Goal: Navigation & Orientation: Find specific page/section

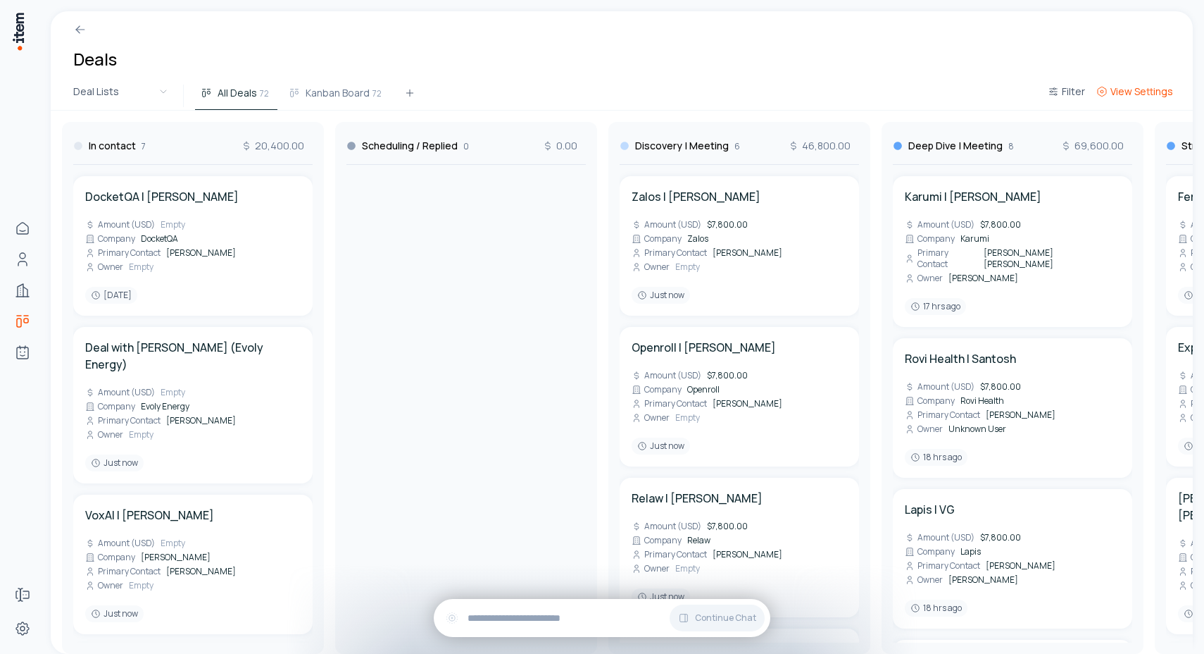
click at [1128, 104] on button "View Settings" at bounding box center [1135, 95] width 88 height 25
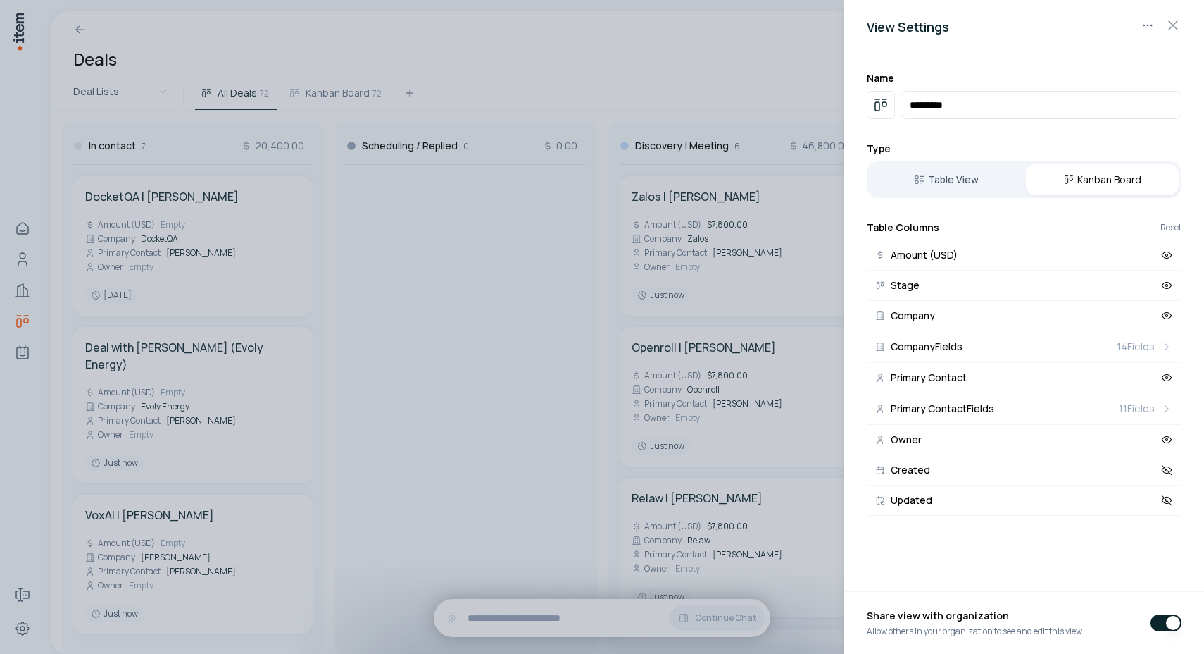
click at [408, 277] on div at bounding box center [602, 327] width 1204 height 654
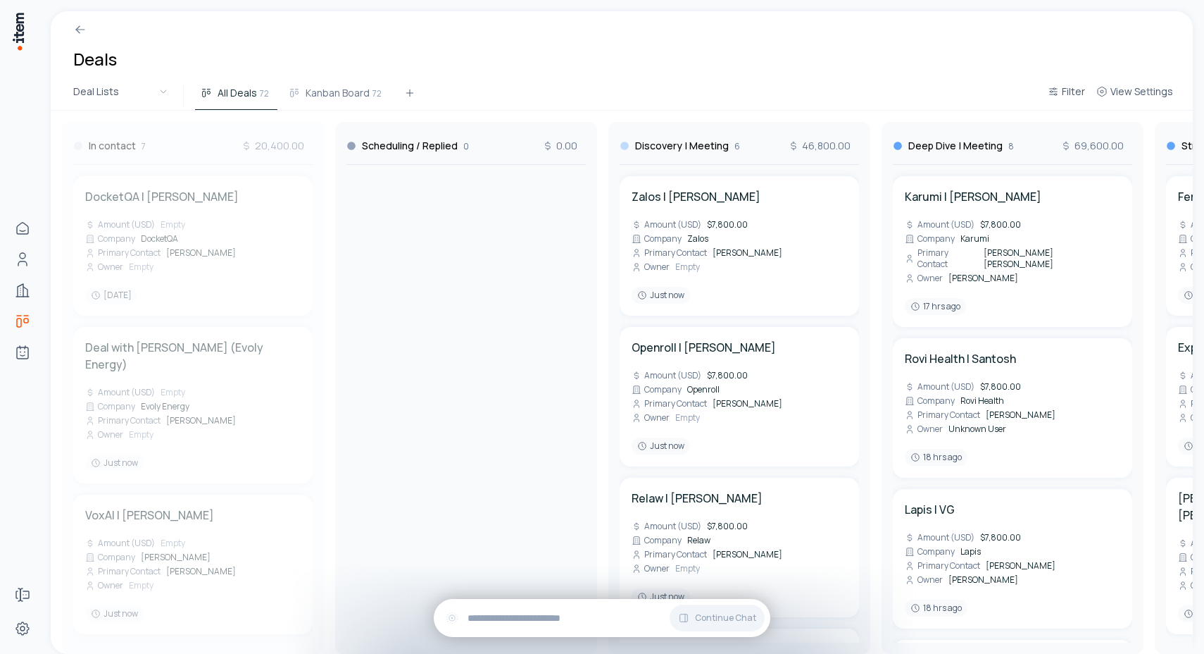
drag, startPoint x: 180, startPoint y: 149, endPoint x: 230, endPoint y: 138, distance: 51.8
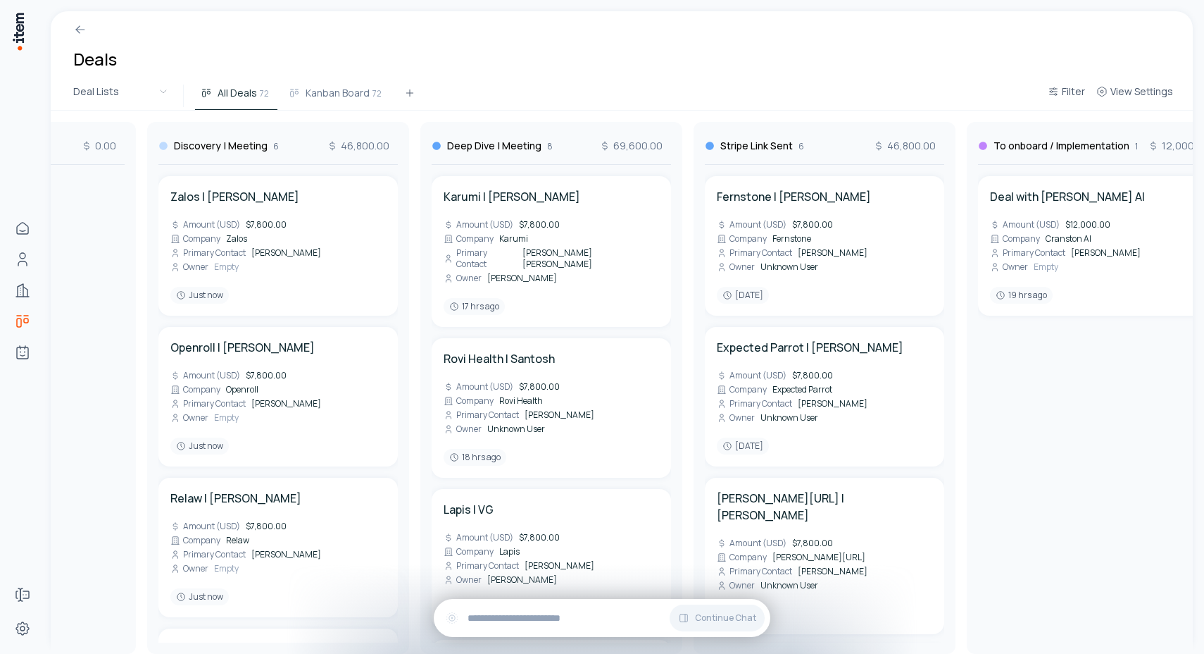
scroll to position [0, 459]
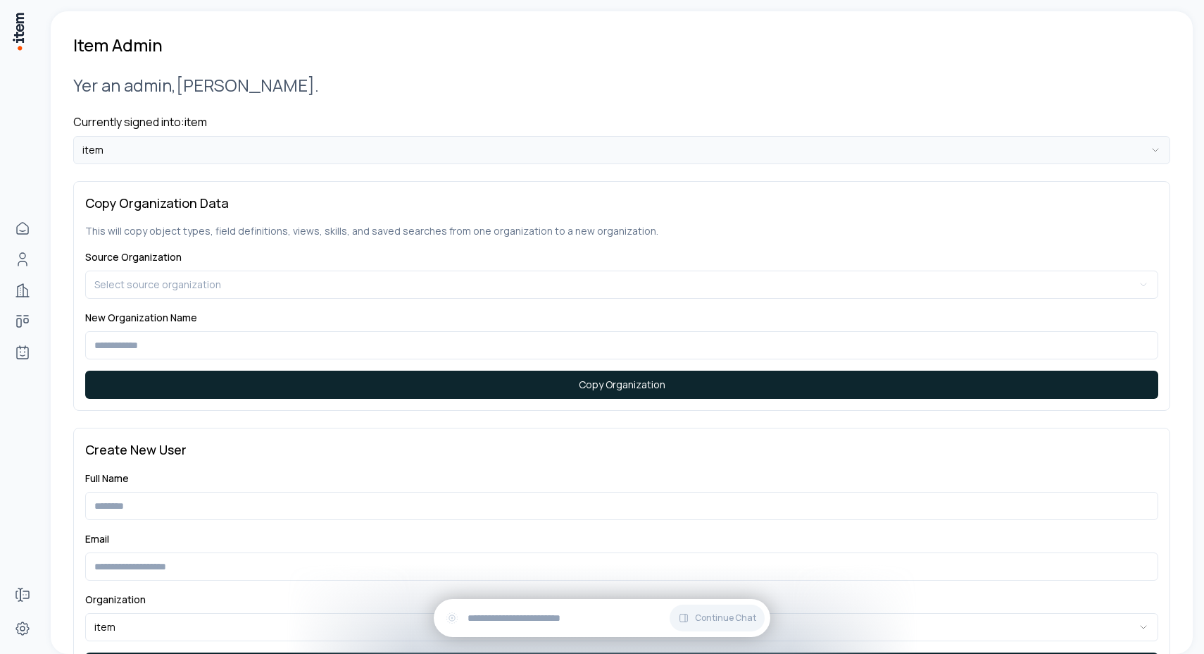
click at [204, 152] on html "**********" at bounding box center [602, 327] width 1204 height 654
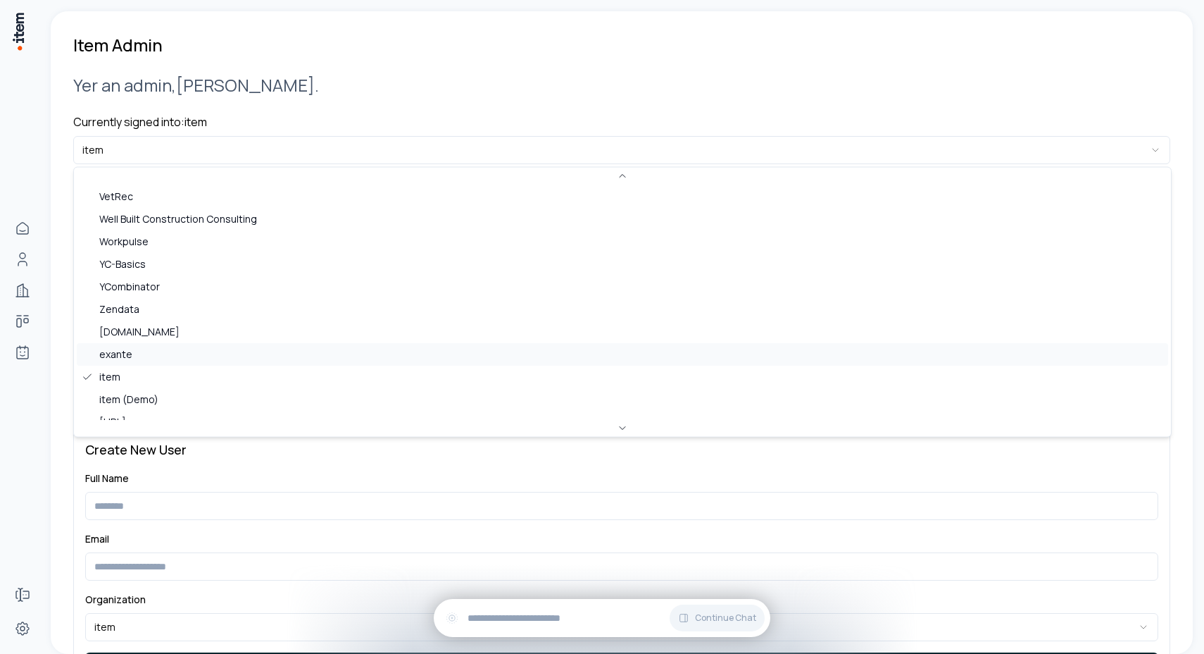
scroll to position [835, 0]
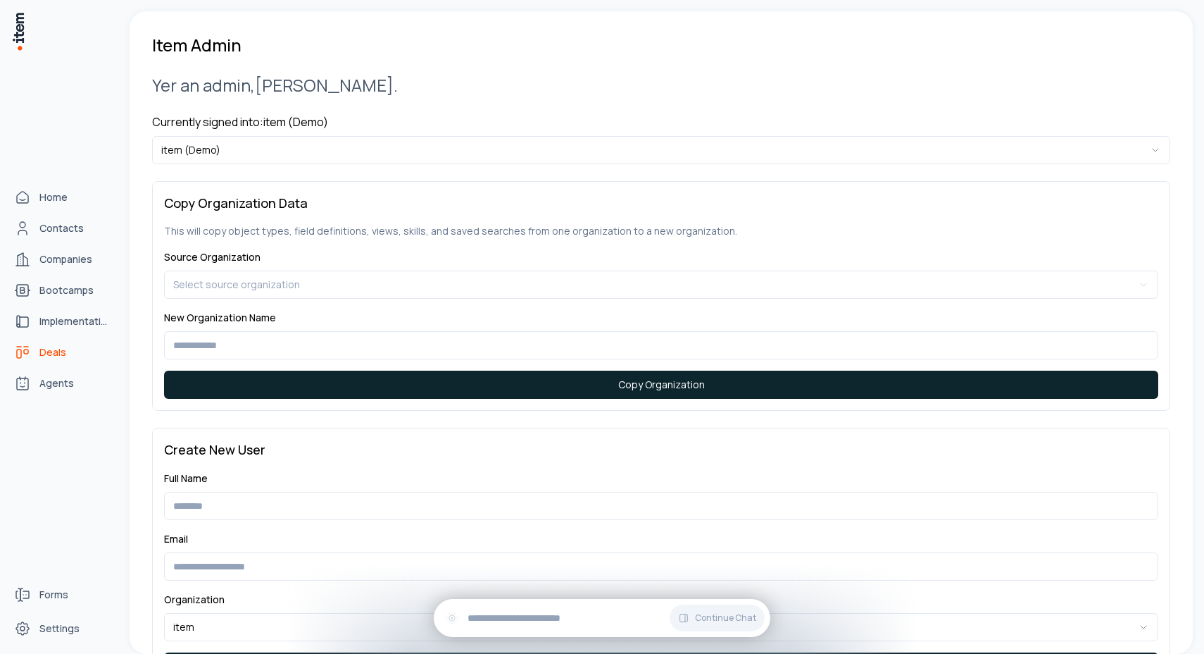
click at [50, 354] on span "Deals" at bounding box center [52, 352] width 27 height 14
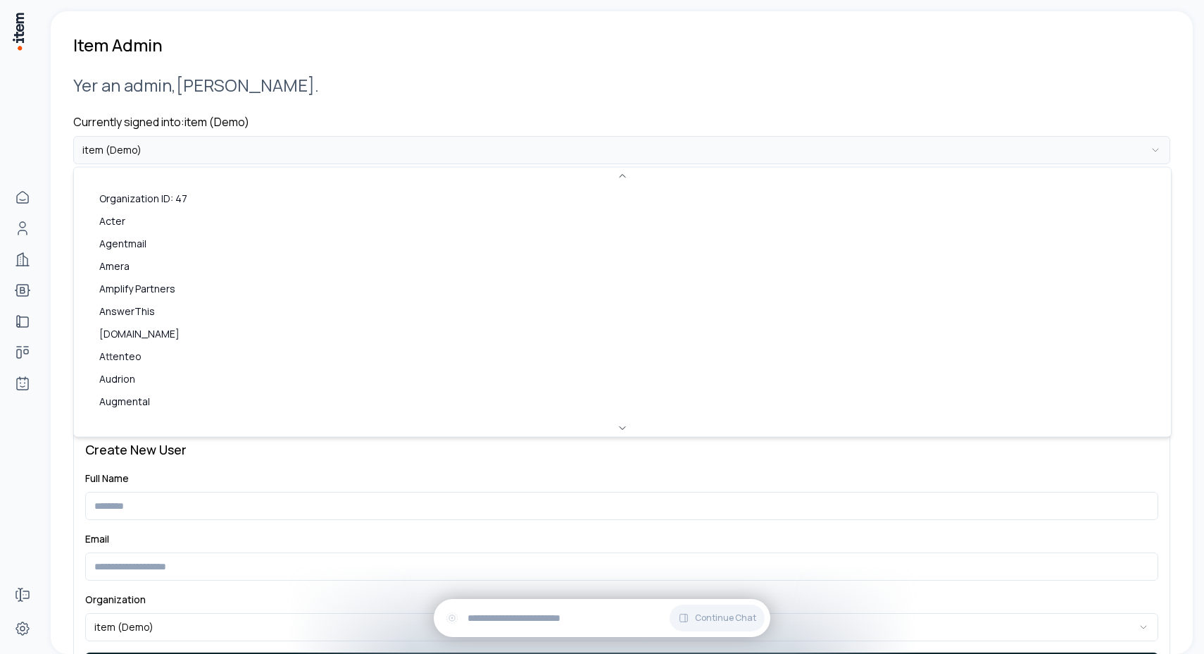
click at [199, 154] on html "**********" at bounding box center [602, 327] width 1204 height 654
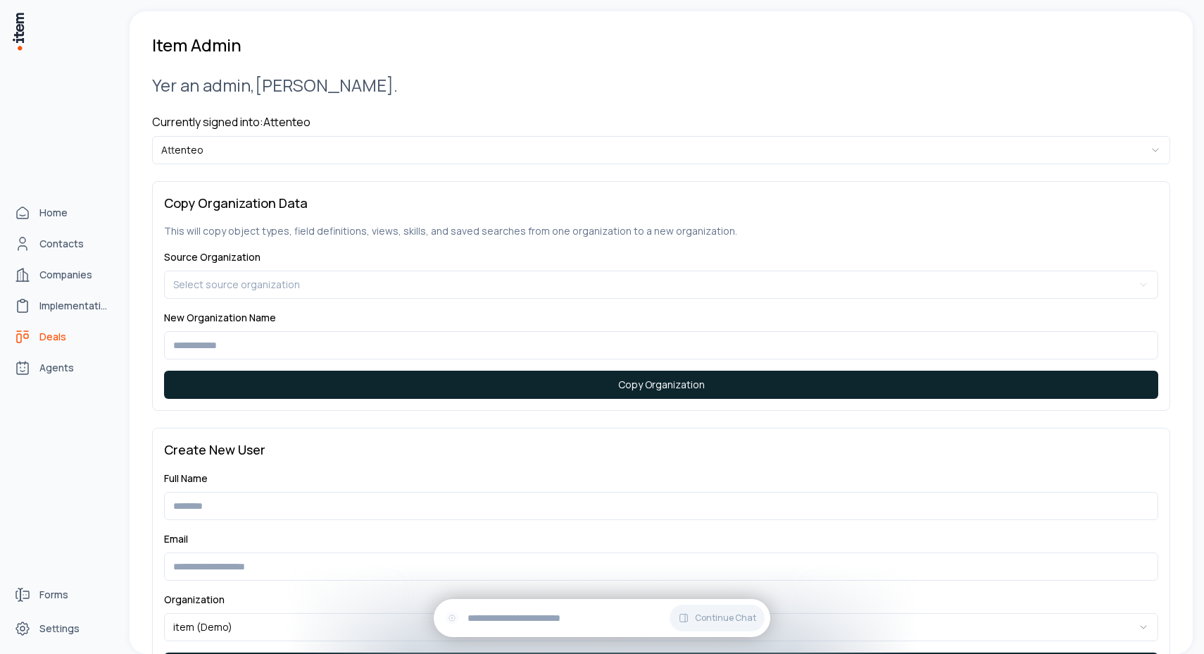
click at [25, 335] on icon "deals" at bounding box center [22, 336] width 17 height 17
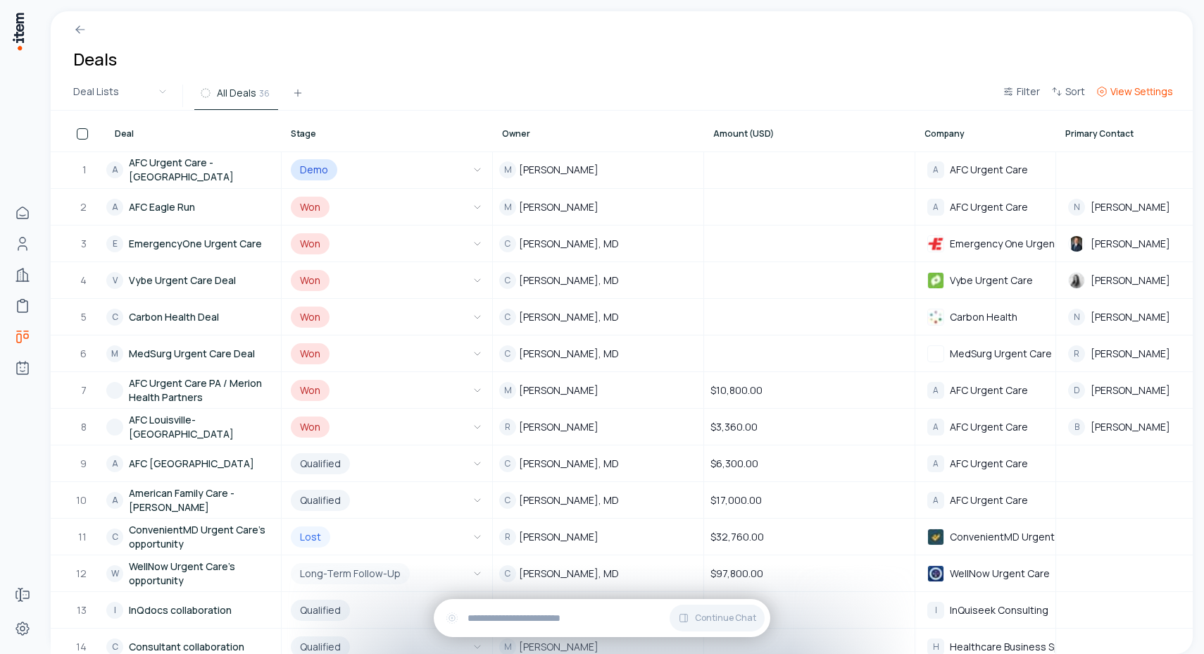
click at [1140, 98] on span "View Settings" at bounding box center [1142, 92] width 63 height 14
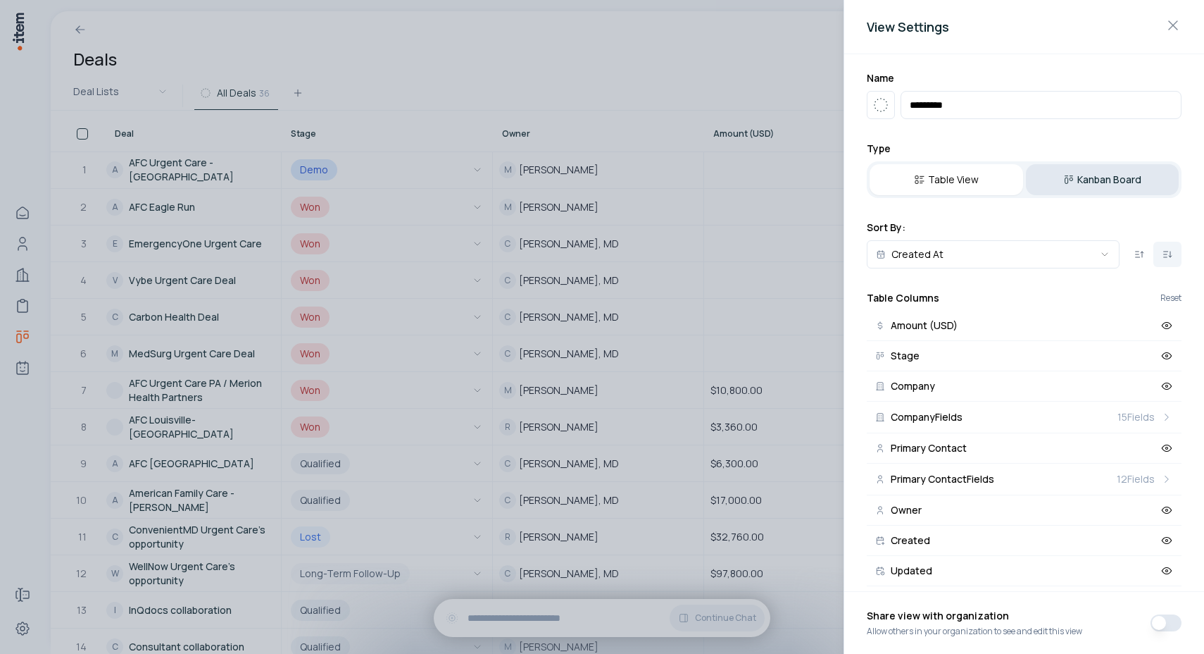
click at [1104, 181] on button "Kanban Board" at bounding box center [1103, 179] width 154 height 31
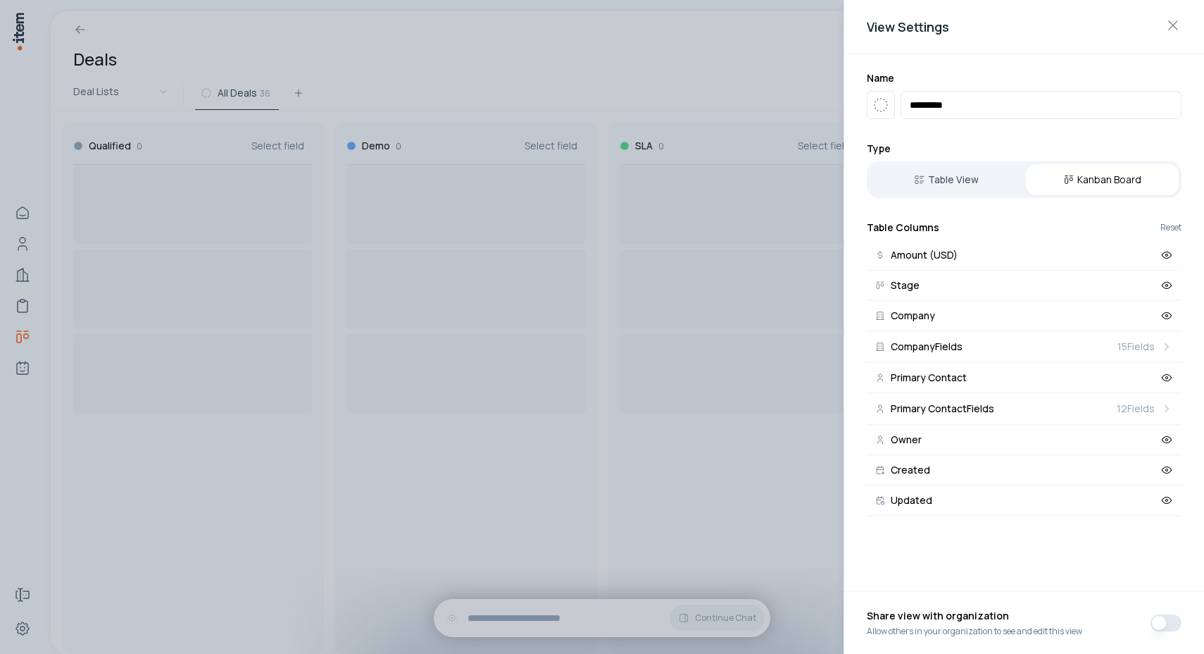
click at [750, 49] on div at bounding box center [602, 327] width 1204 height 654
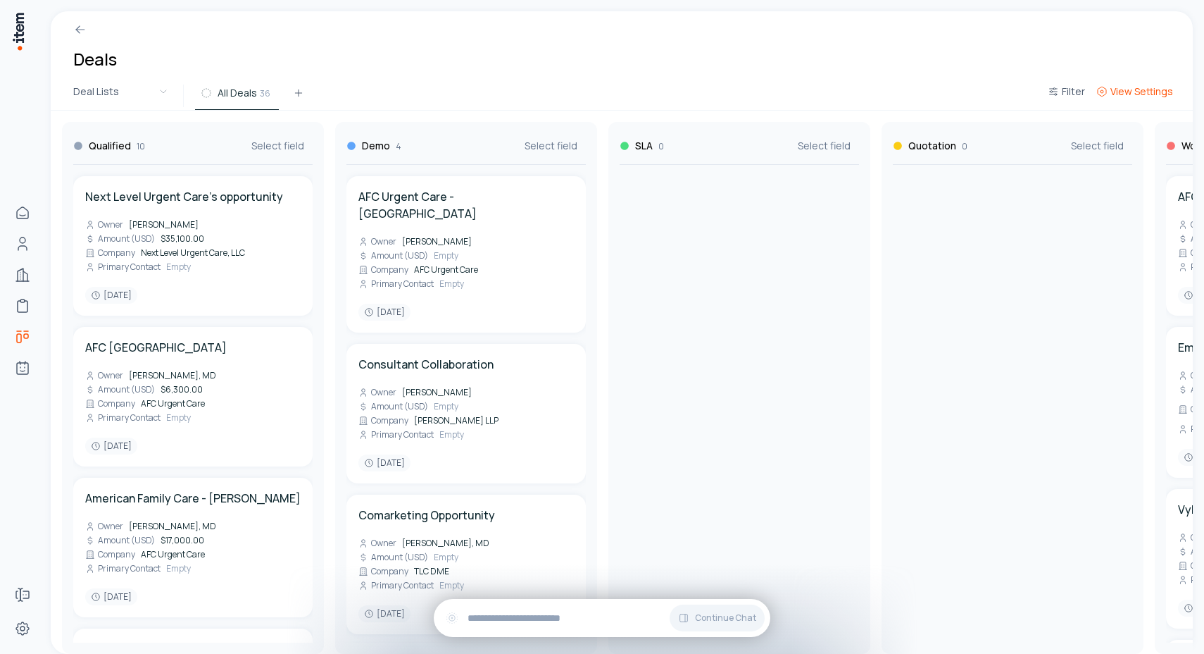
click at [1164, 87] on span "View Settings" at bounding box center [1142, 92] width 63 height 14
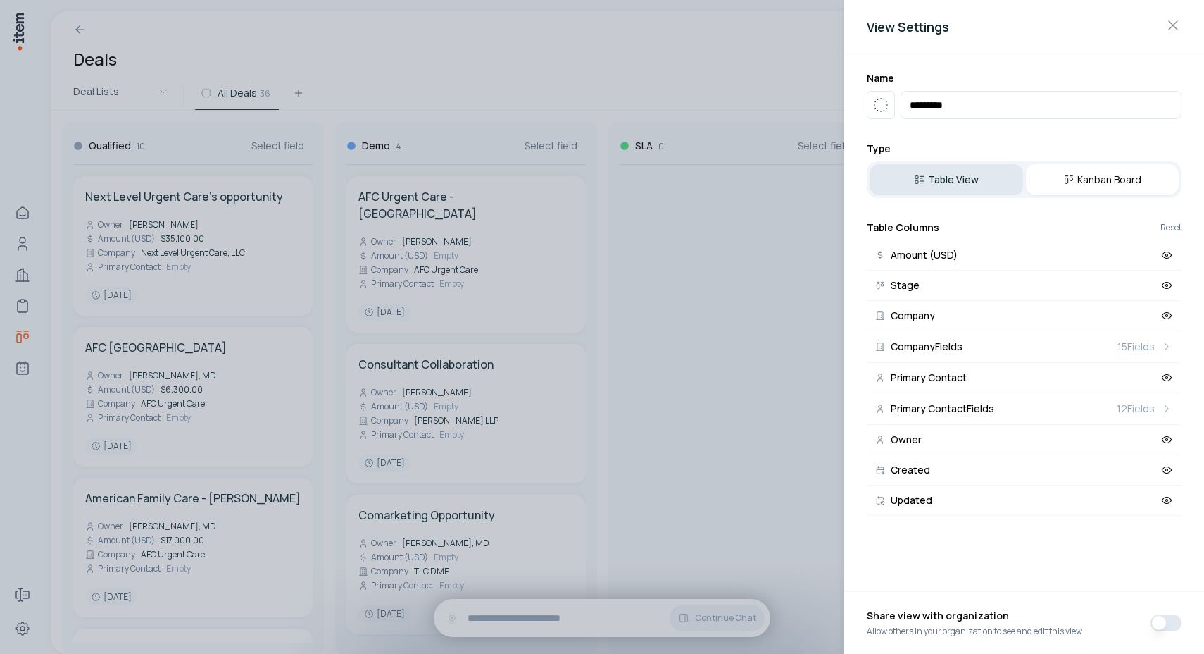
click at [988, 168] on button "Table View" at bounding box center [947, 179] width 154 height 31
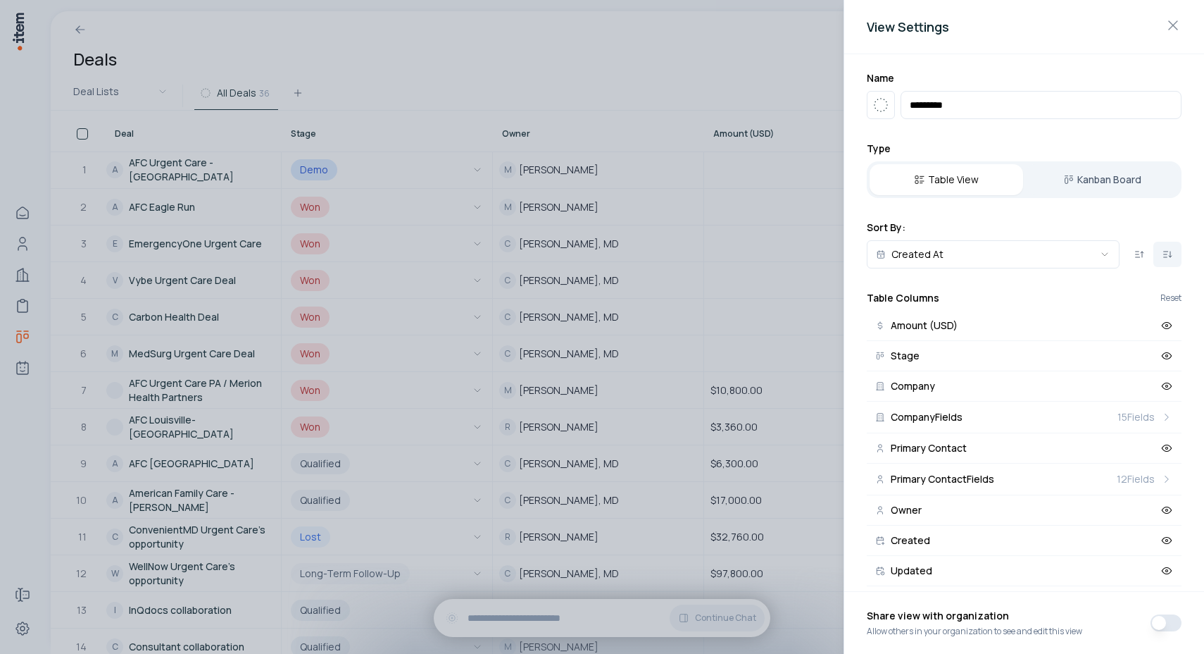
click at [673, 75] on div at bounding box center [602, 327] width 1204 height 654
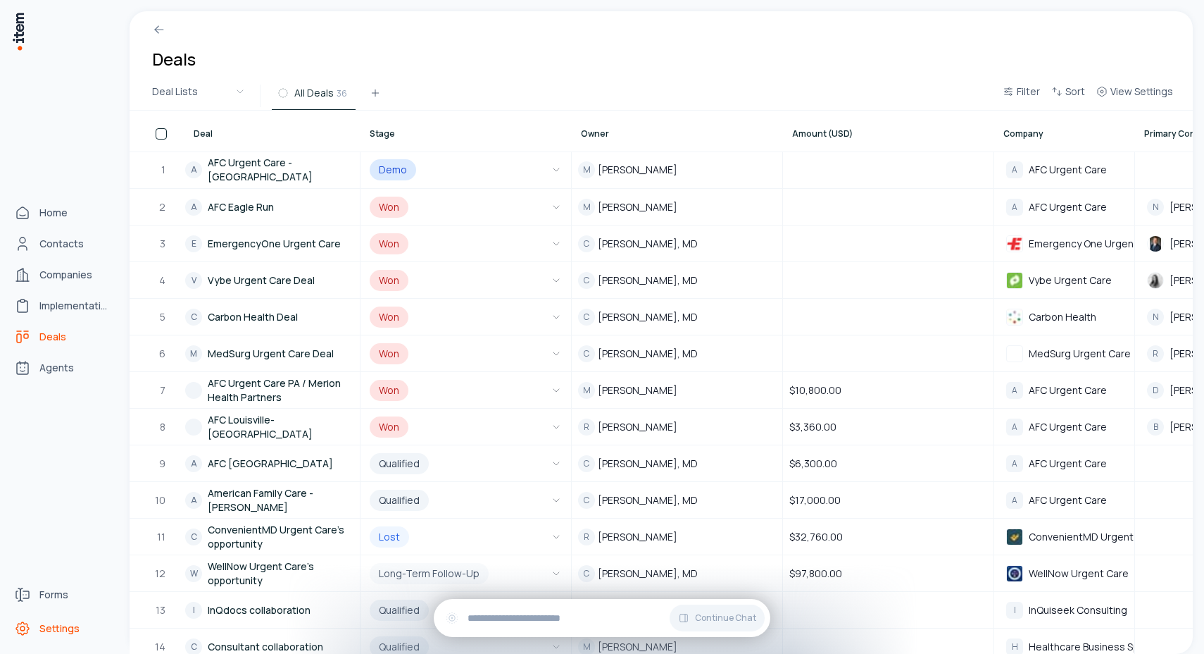
click at [52, 628] on span "Settings" at bounding box center [59, 628] width 40 height 14
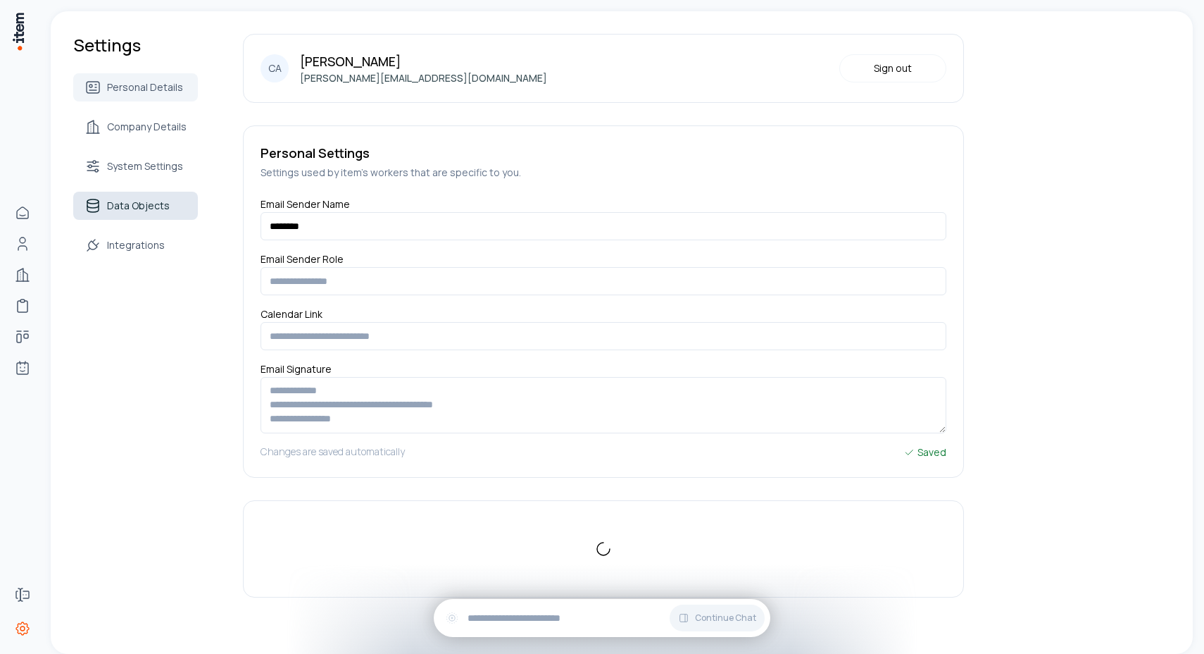
click at [161, 206] on span "Data Objects" at bounding box center [138, 206] width 63 height 14
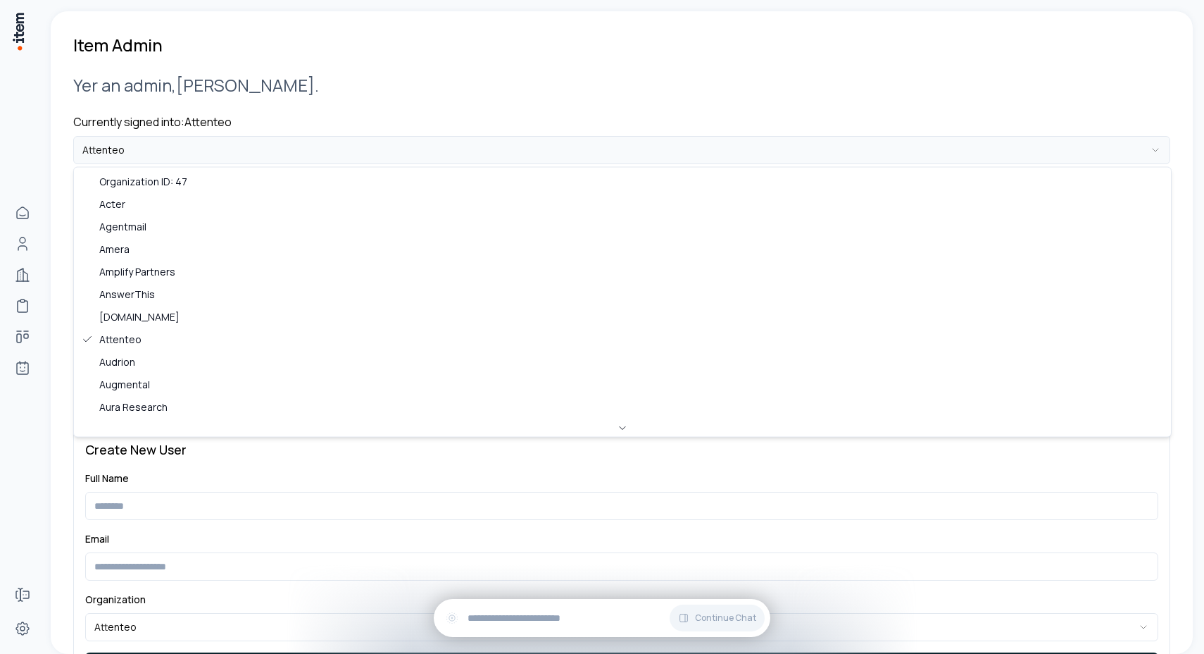
click at [230, 141] on html "**********" at bounding box center [602, 327] width 1204 height 654
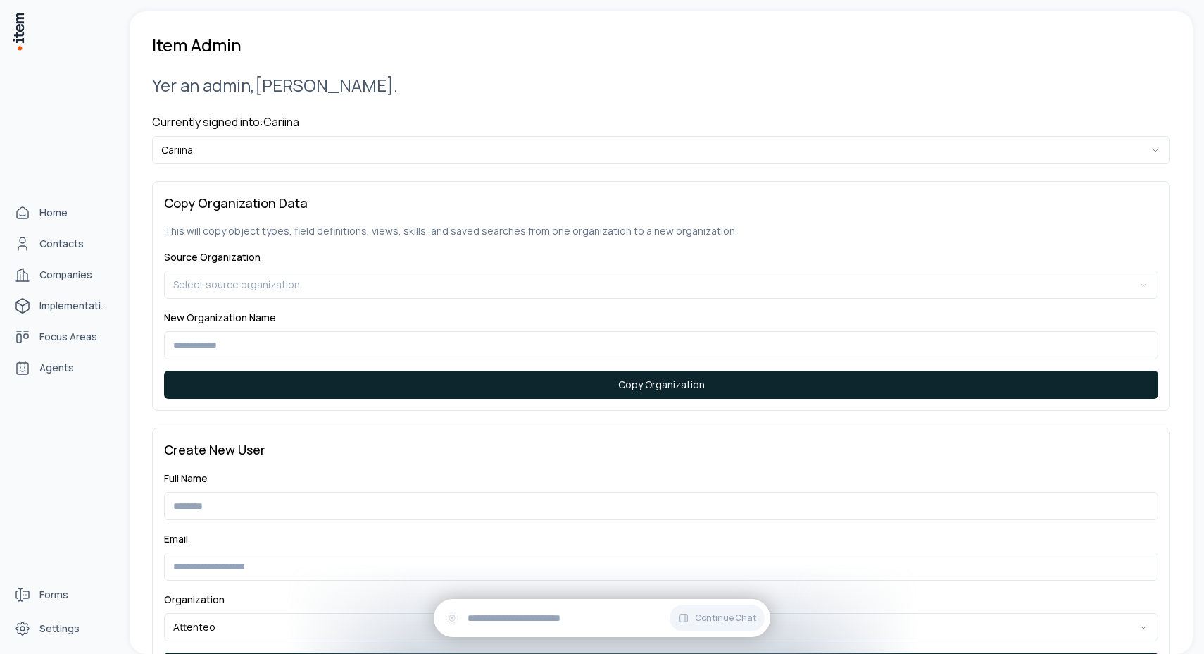
click at [65, 485] on div "Home Contacts Companies Implementations Focus Areas Agents" at bounding box center [62, 290] width 124 height 580
click at [64, 337] on span "Focus Areas" at bounding box center [68, 337] width 58 height 14
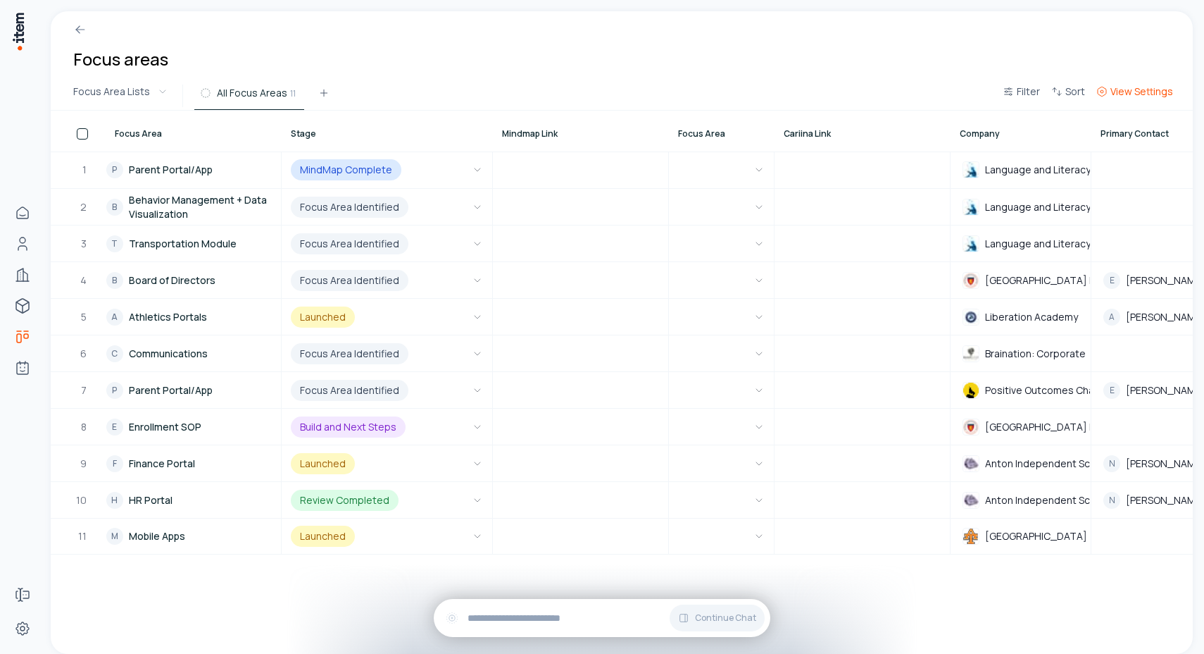
click at [1136, 103] on button "View Settings" at bounding box center [1135, 95] width 88 height 25
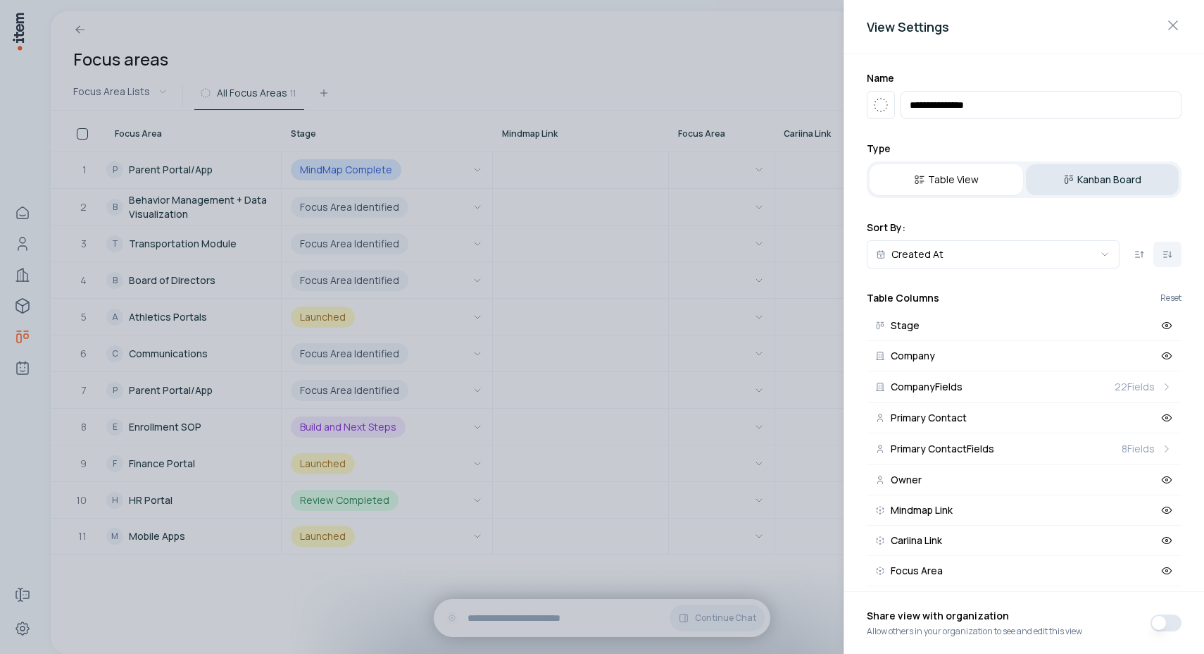
click at [1073, 165] on button "Kanban Board" at bounding box center [1103, 179] width 154 height 31
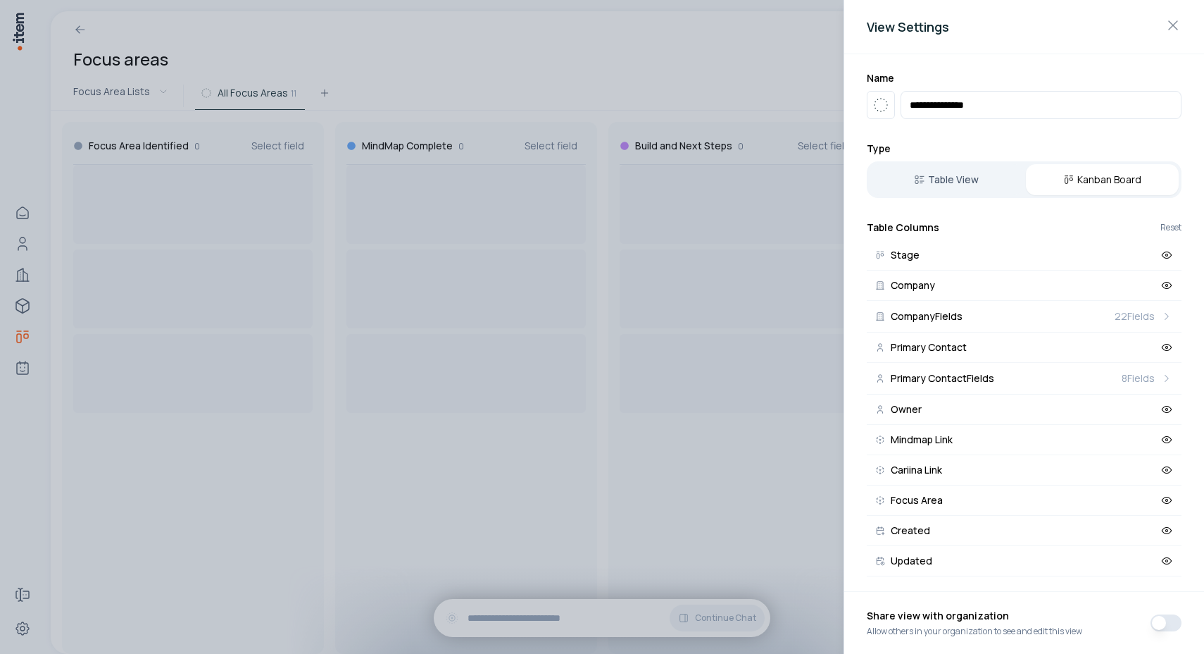
click at [562, 44] on div at bounding box center [602, 327] width 1204 height 654
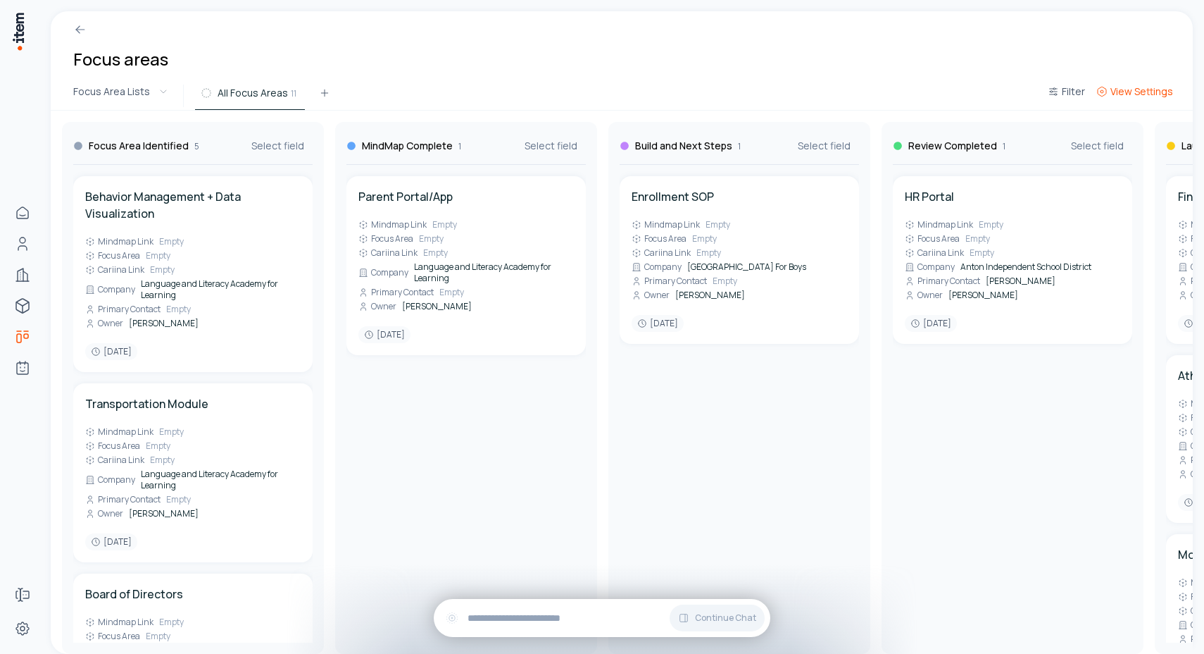
click at [1134, 85] on span "View Settings" at bounding box center [1142, 92] width 63 height 14
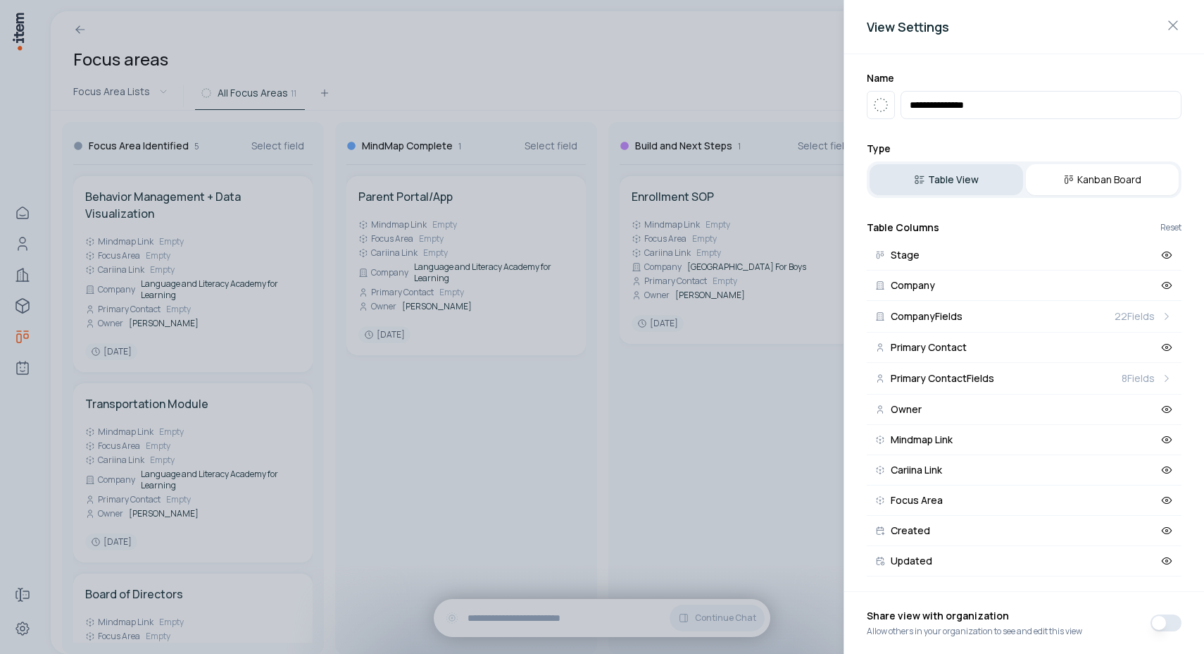
click at [969, 189] on button "Table View" at bounding box center [947, 179] width 154 height 31
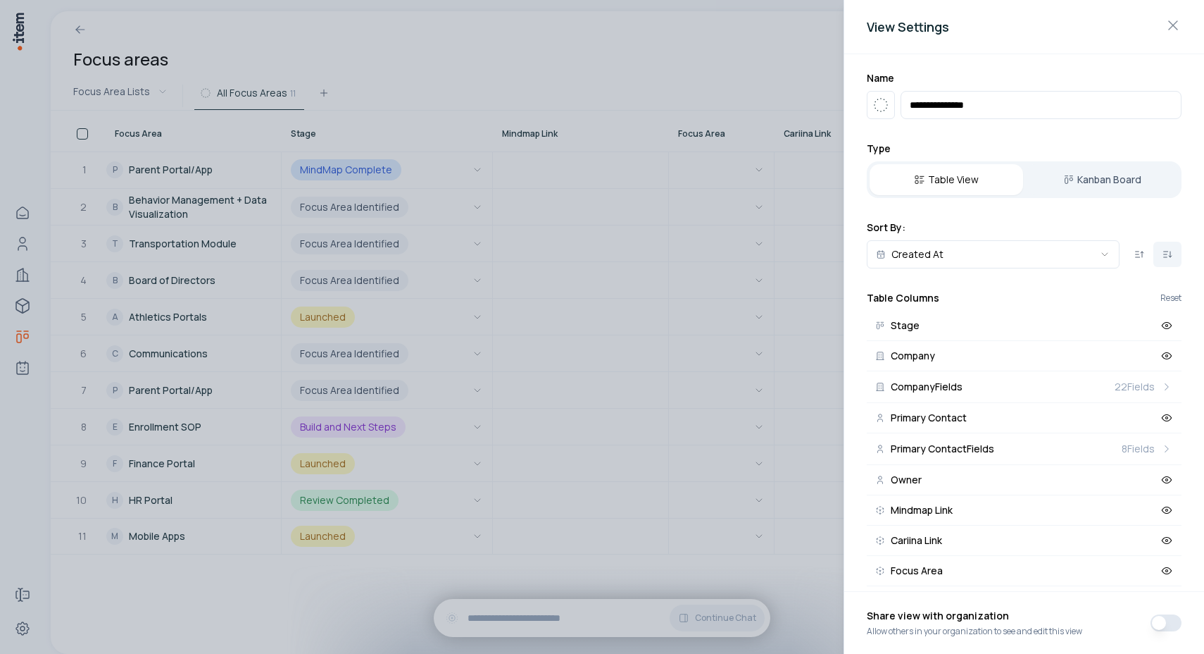
click at [758, 79] on div at bounding box center [602, 327] width 1204 height 654
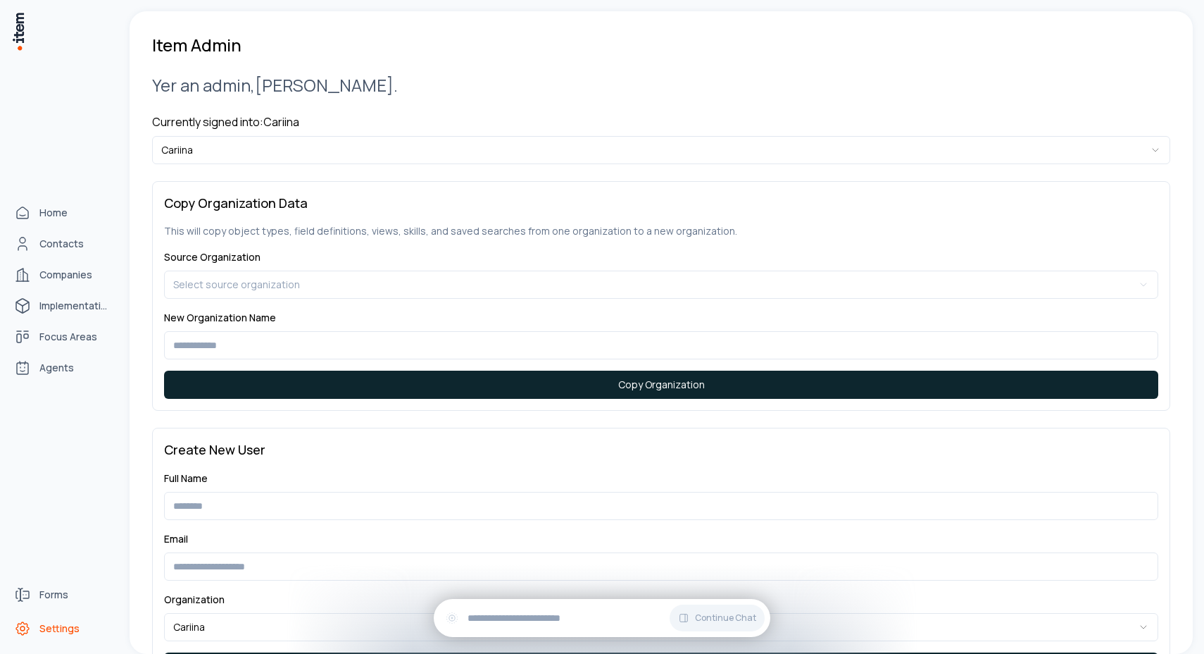
click at [61, 625] on span "Settings" at bounding box center [59, 628] width 40 height 14
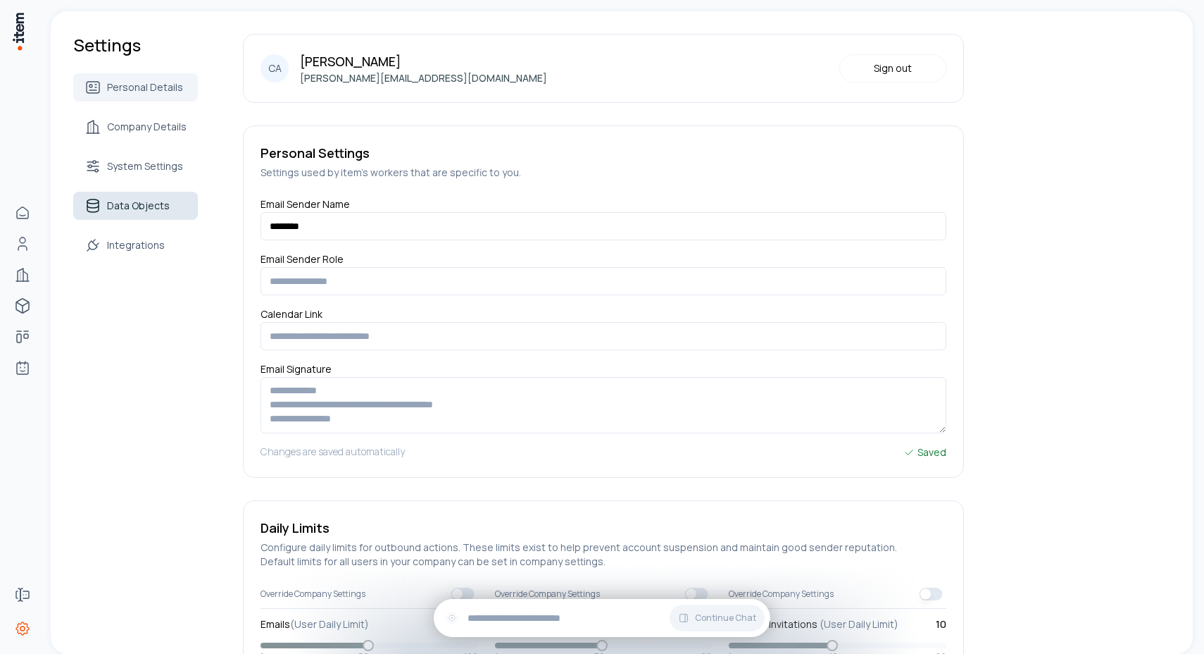
click at [137, 205] on span "Data Objects" at bounding box center [138, 206] width 63 height 14
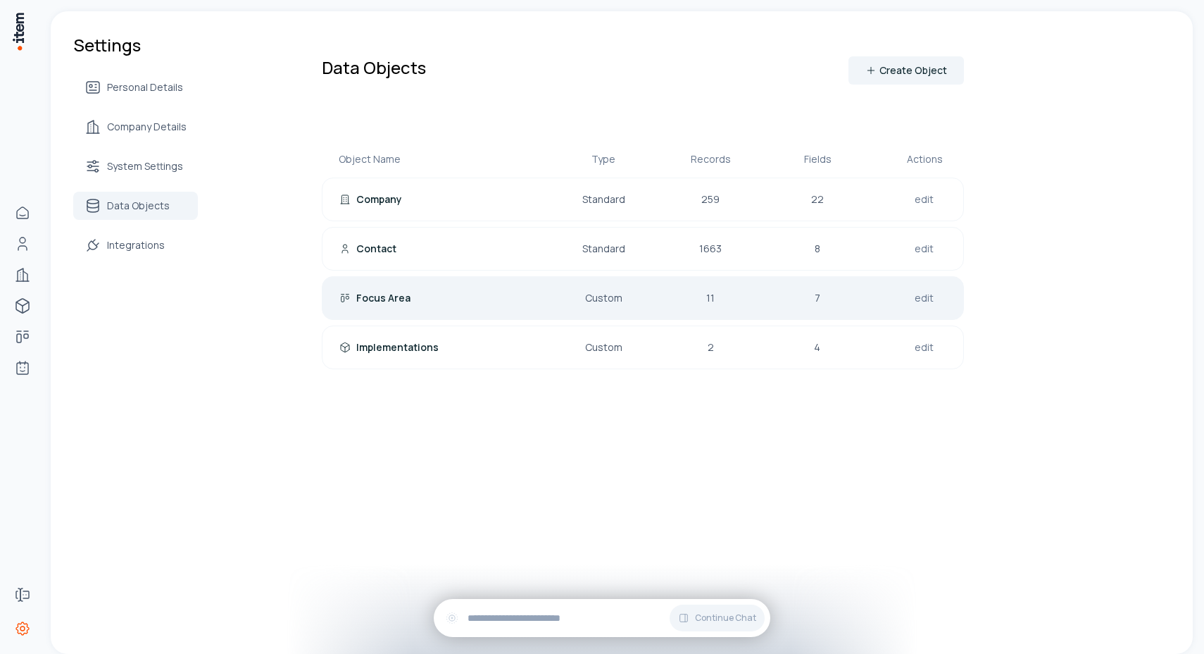
click at [658, 305] on div "Focus Area Custom 11 7 edit" at bounding box center [643, 298] width 642 height 44
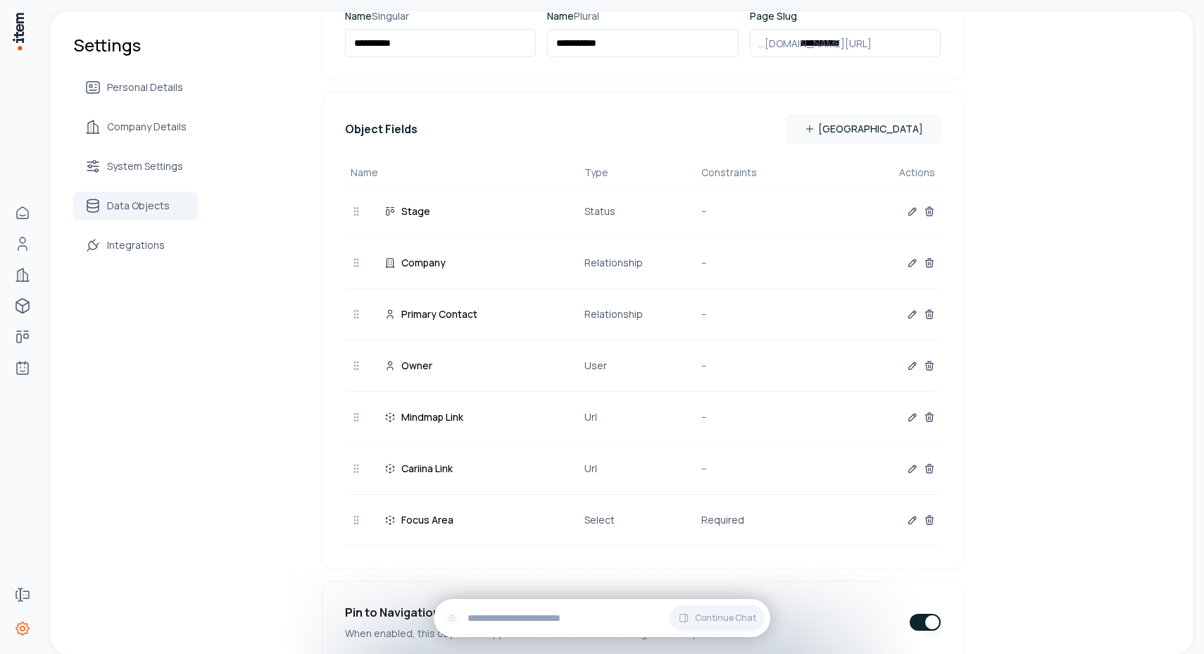
scroll to position [225, 0]
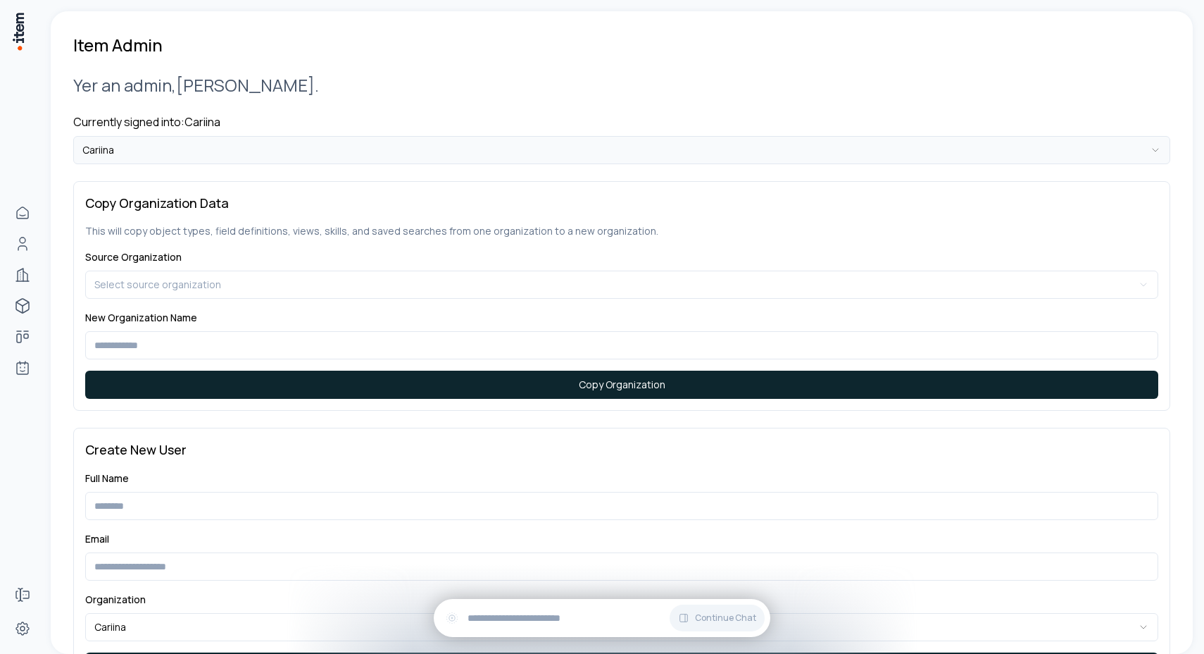
click at [332, 159] on html "**********" at bounding box center [602, 327] width 1204 height 654
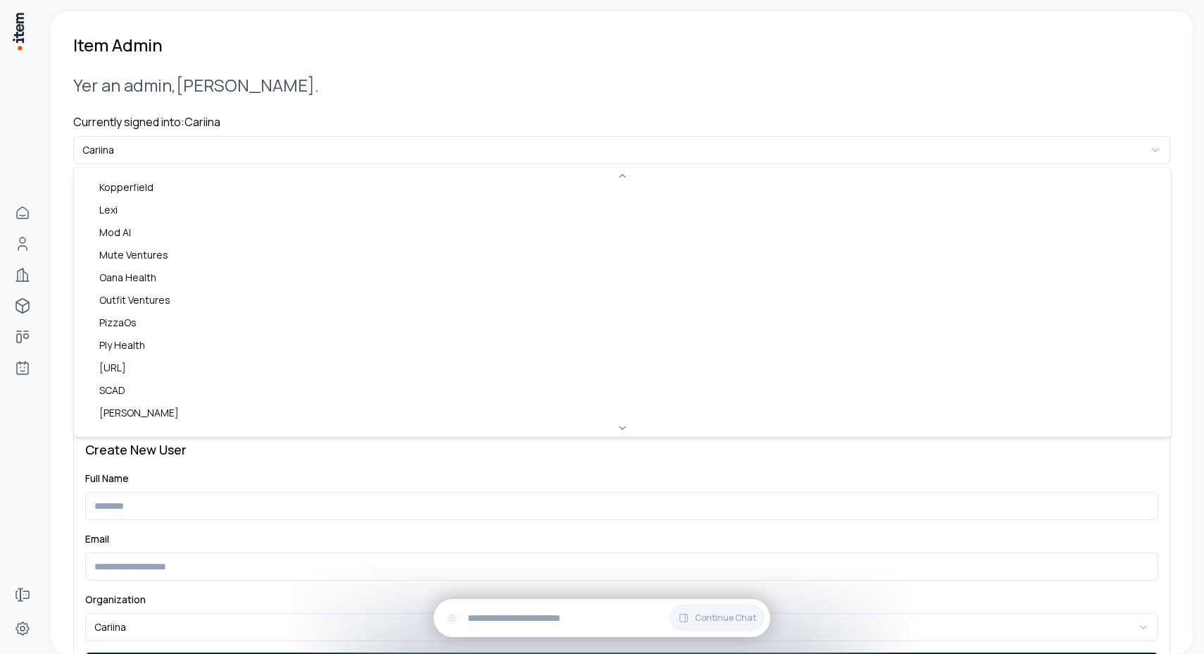
scroll to position [835, 0]
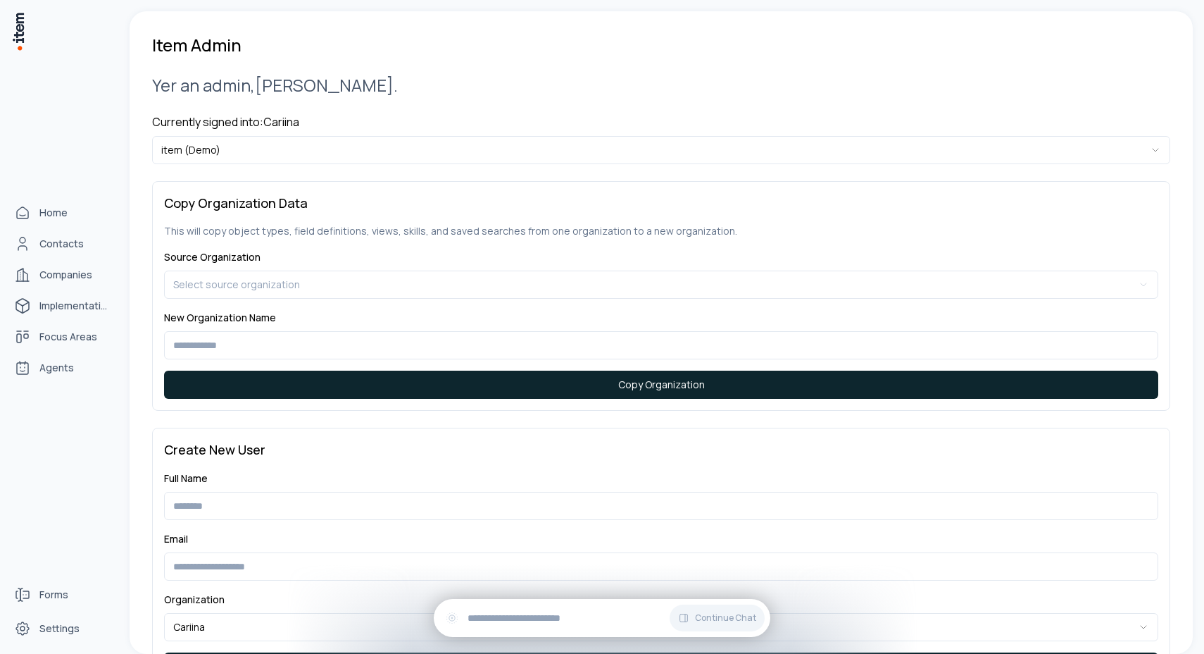
click at [51, 476] on div "Home Contacts Companies Implementations Focus Areas Agents" at bounding box center [62, 290] width 124 height 580
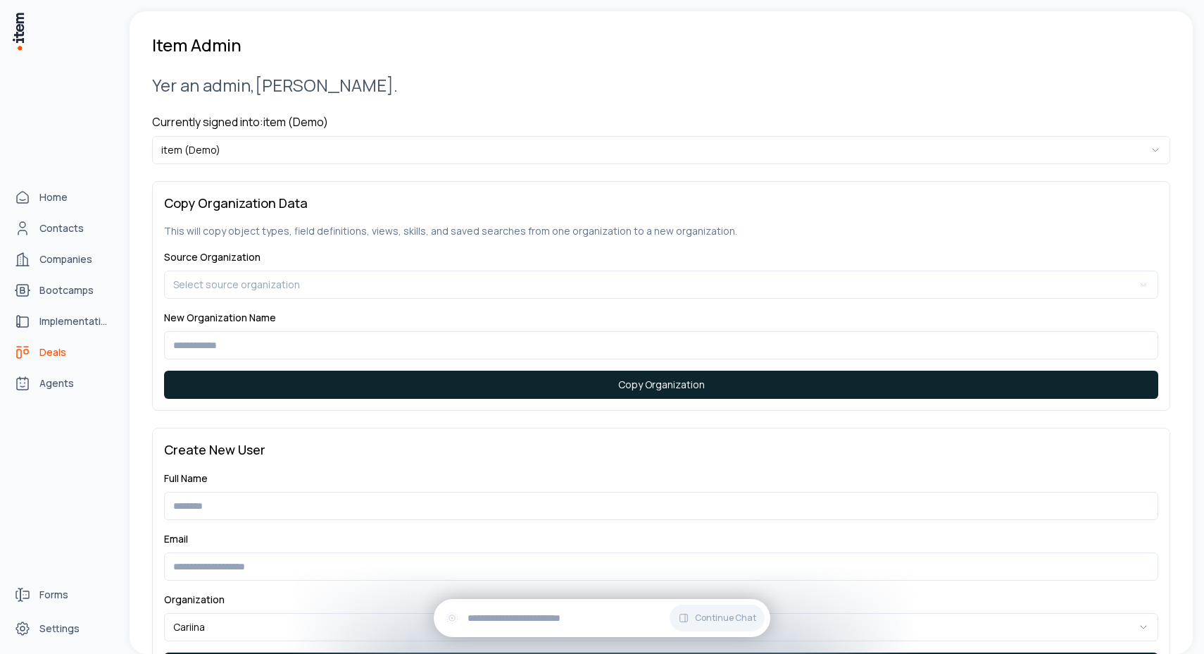
click at [58, 350] on span "Deals" at bounding box center [52, 352] width 27 height 14
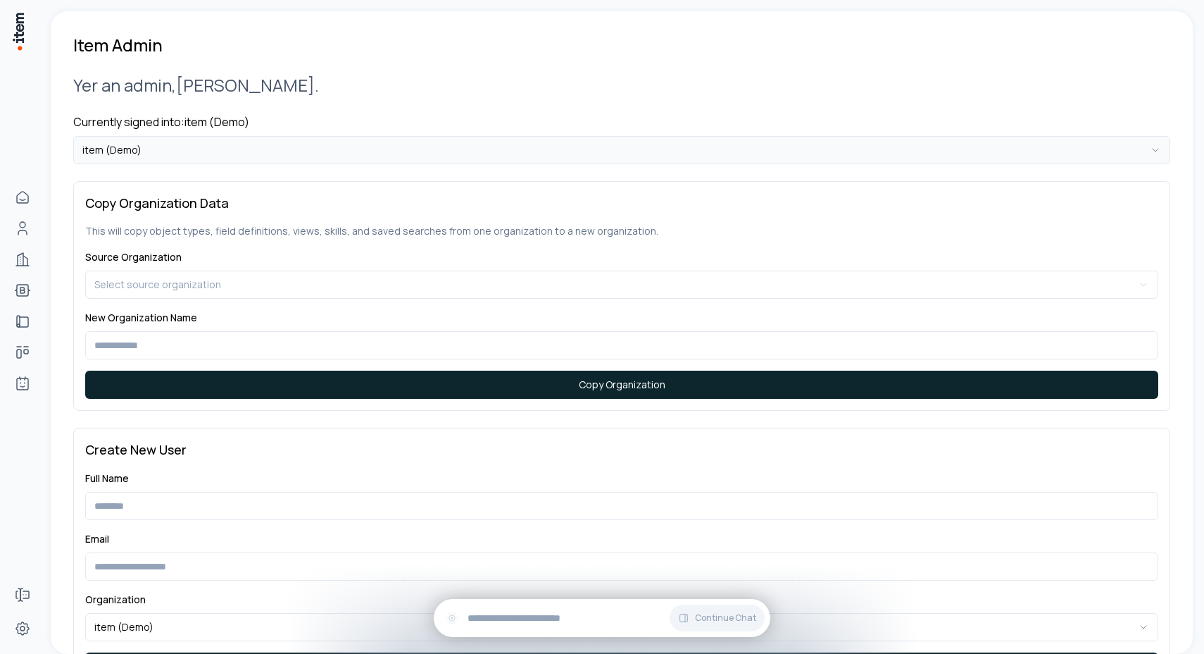
click at [260, 148] on html "**********" at bounding box center [602, 327] width 1204 height 654
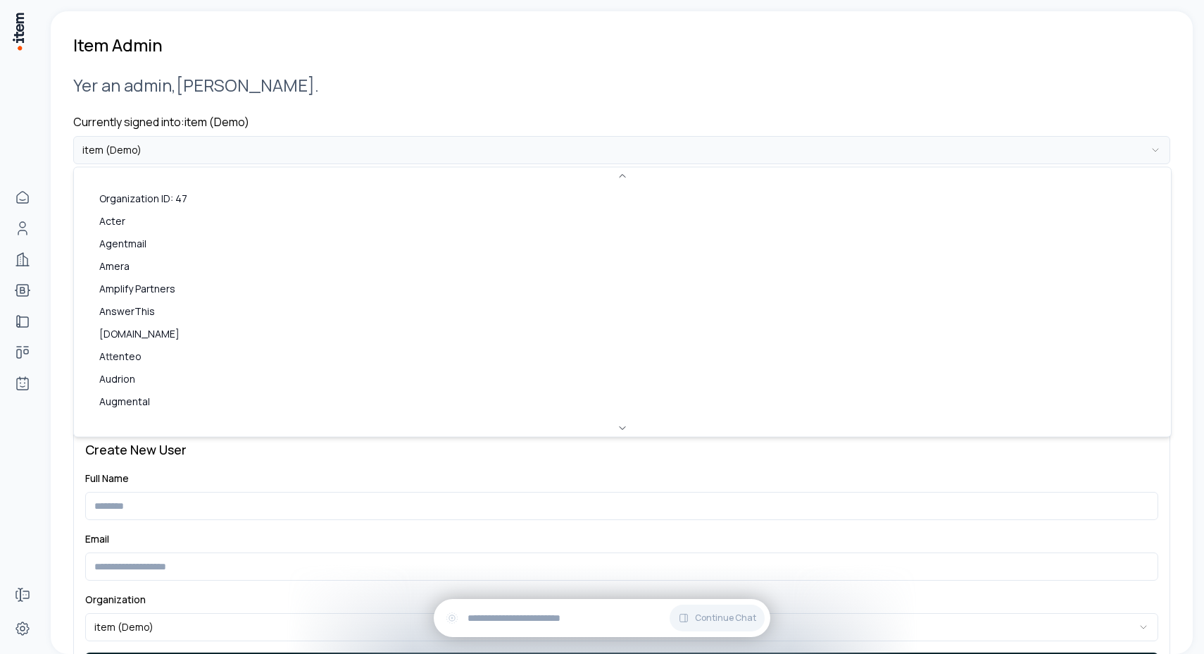
scroll to position [827, 0]
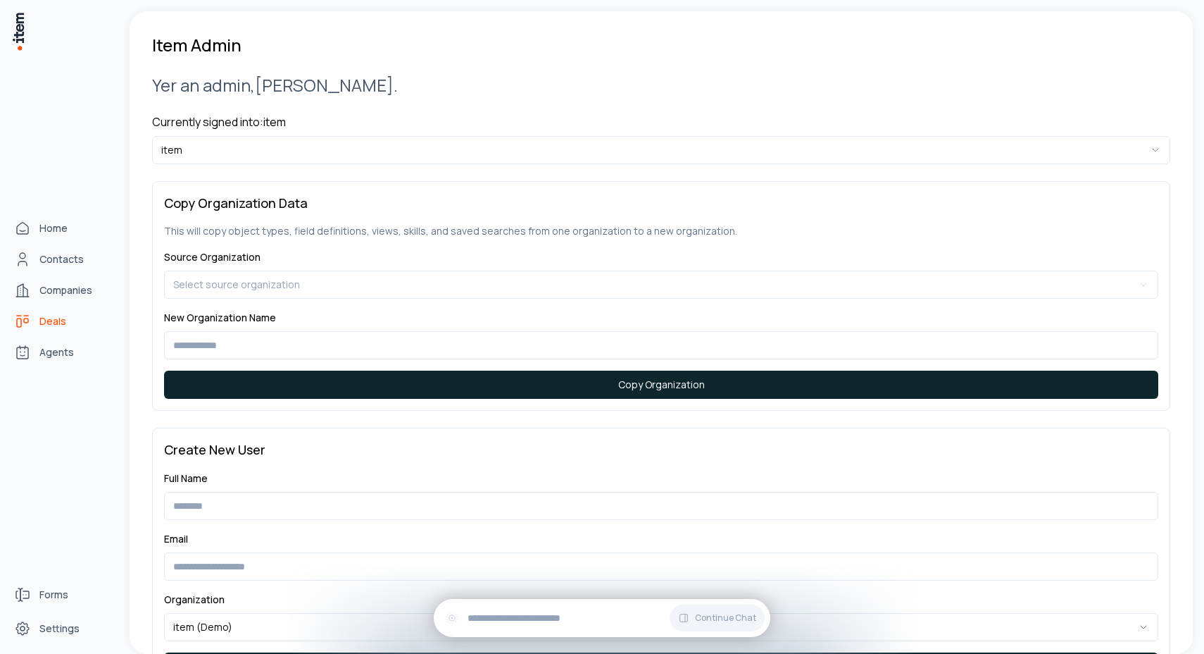
click at [20, 320] on icon "deals" at bounding box center [22, 321] width 17 height 17
